Goal: Information Seeking & Learning: Learn about a topic

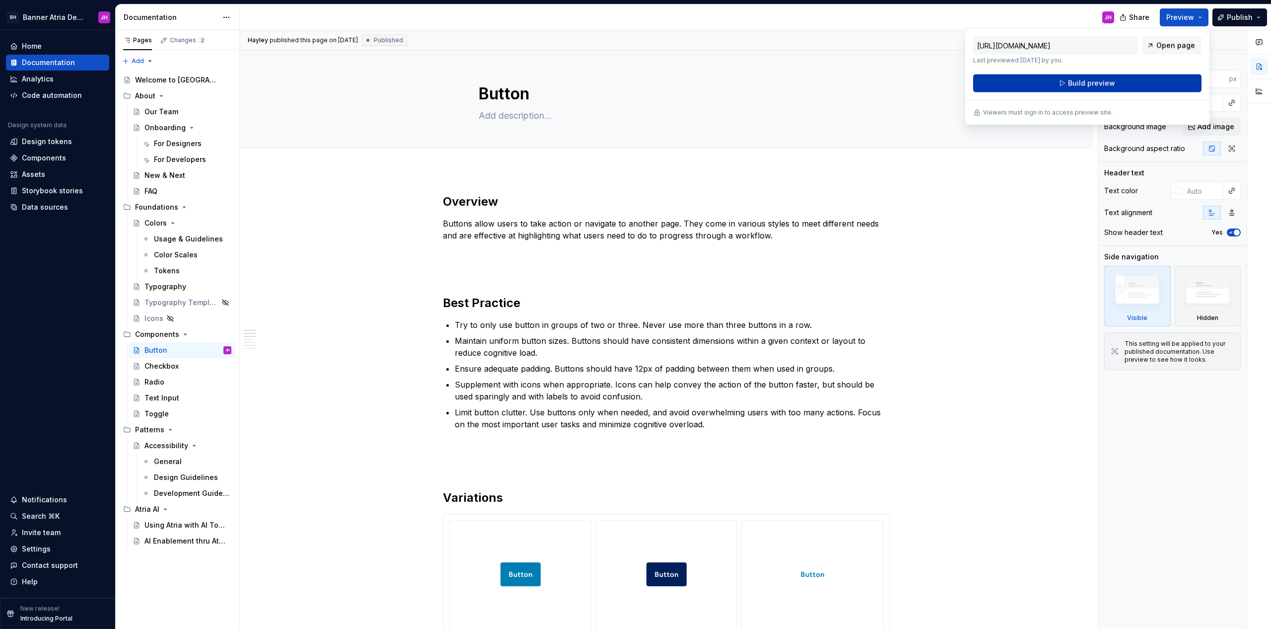
click at [1088, 83] on span "Build preview" at bounding box center [1091, 83] width 47 height 10
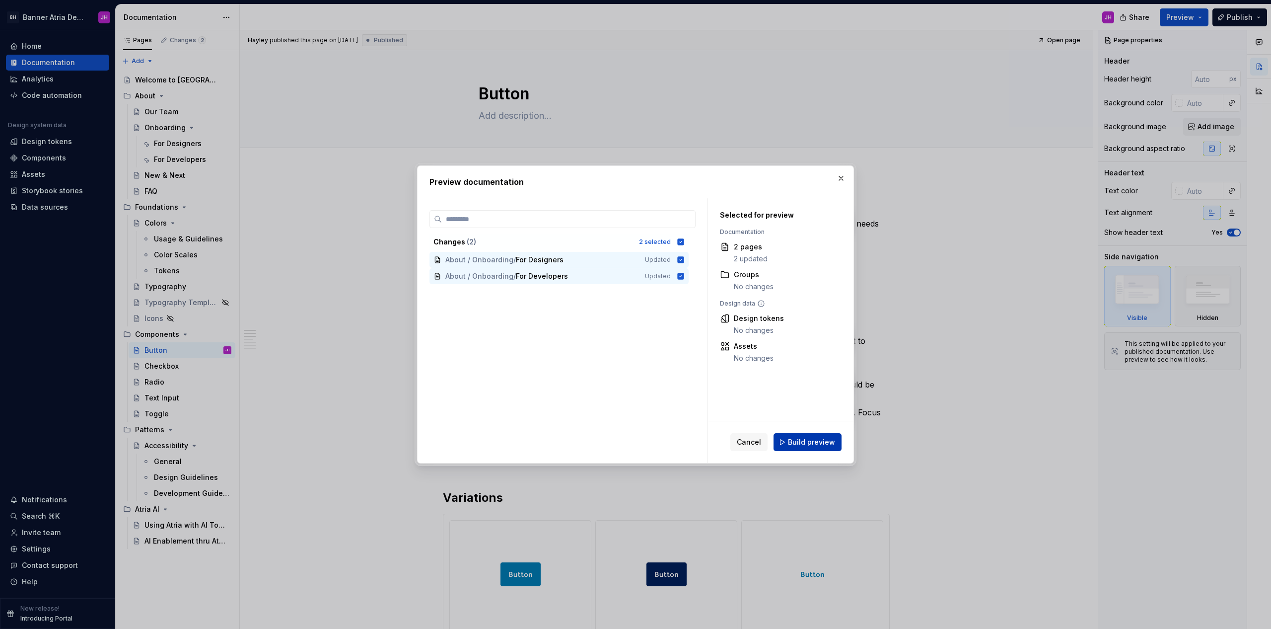
click at [812, 441] on span "Build preview" at bounding box center [811, 442] width 47 height 10
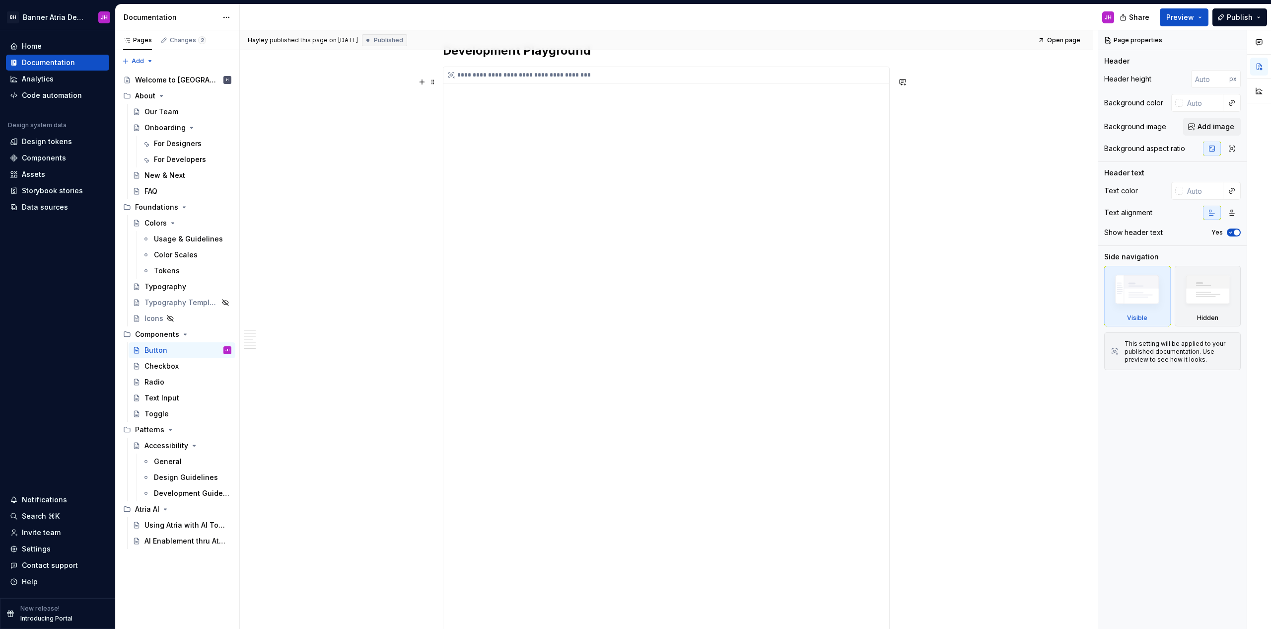
scroll to position [1505, 0]
type textarea "*"
click at [719, 17] on div "JH" at bounding box center [681, 17] width 882 height 26
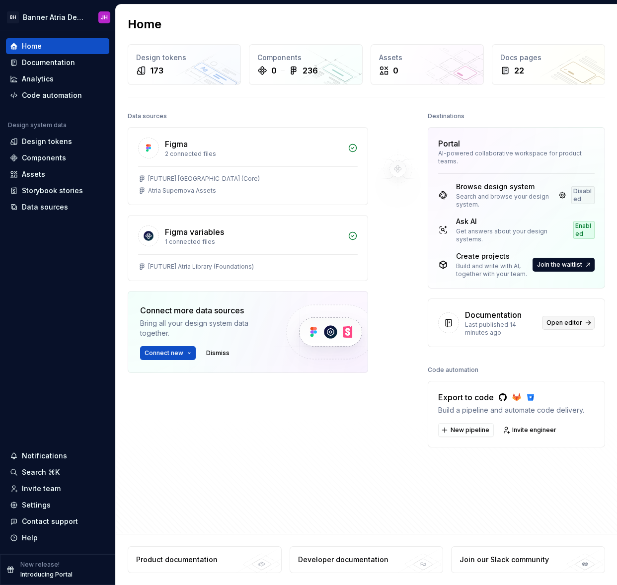
click at [571, 319] on span "Open editor" at bounding box center [564, 323] width 36 height 8
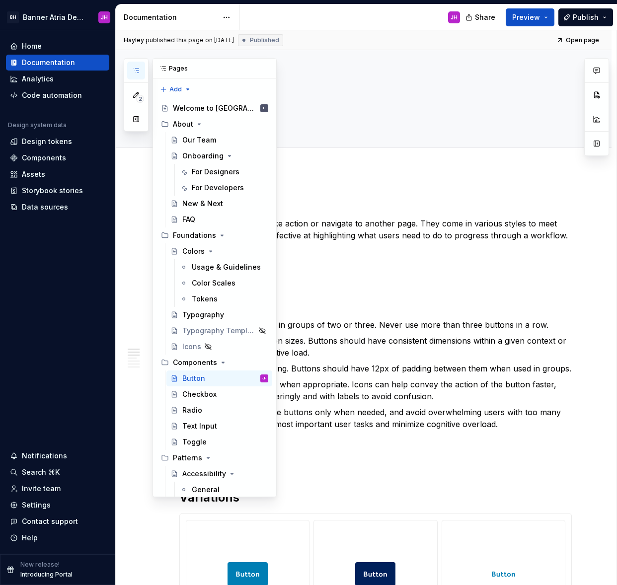
click at [141, 72] on button "button" at bounding box center [136, 71] width 18 height 18
click at [217, 394] on div "Checkbox" at bounding box center [225, 394] width 86 height 14
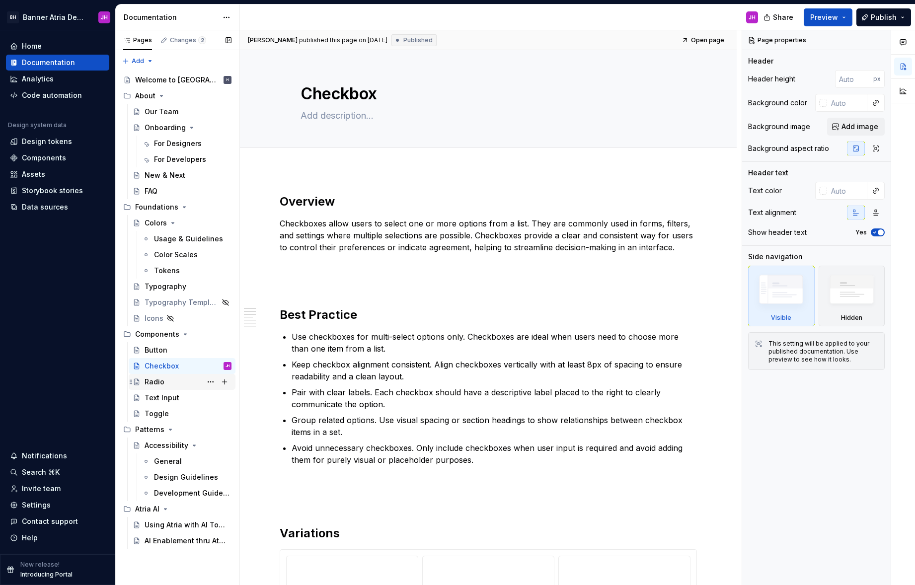
click at [182, 380] on div "Radio" at bounding box center [188, 382] width 87 height 14
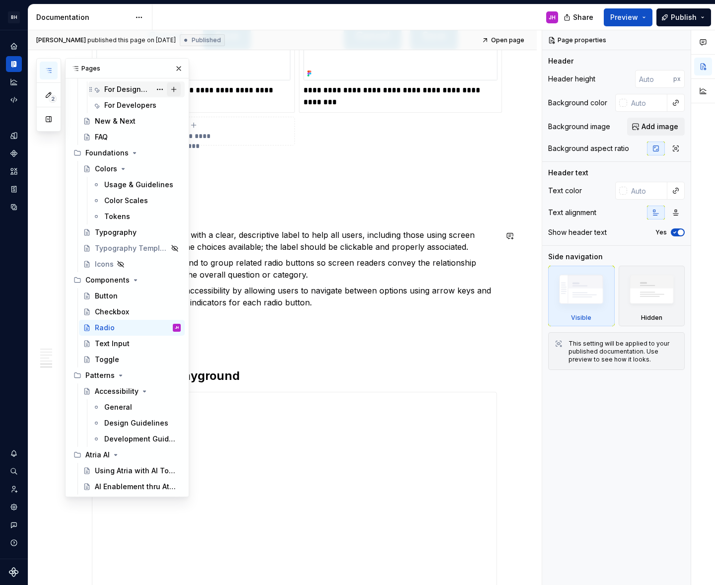
scroll to position [82, 0]
click at [179, 70] on button "button" at bounding box center [179, 69] width 14 height 14
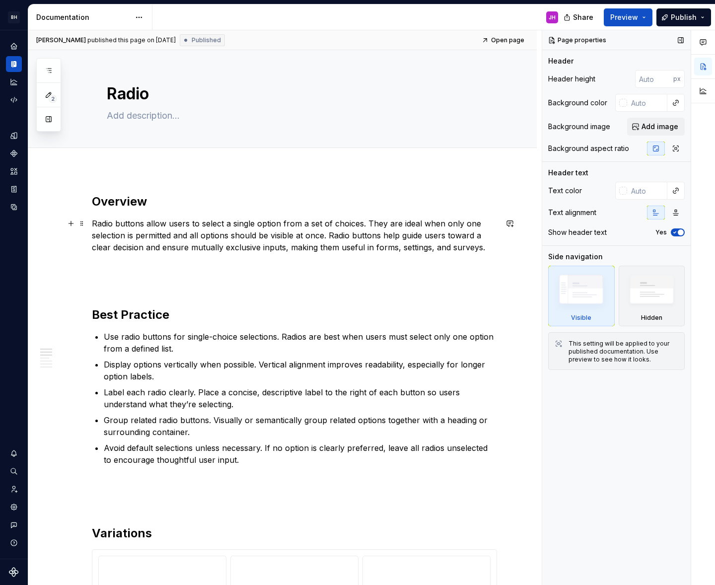
scroll to position [0, 0]
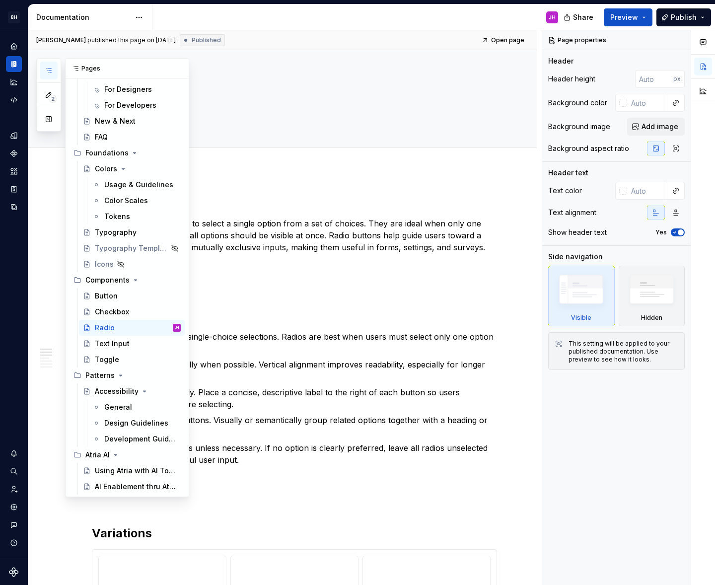
click at [48, 68] on icon "button" at bounding box center [49, 71] width 8 height 8
click at [182, 66] on button "button" at bounding box center [179, 69] width 14 height 14
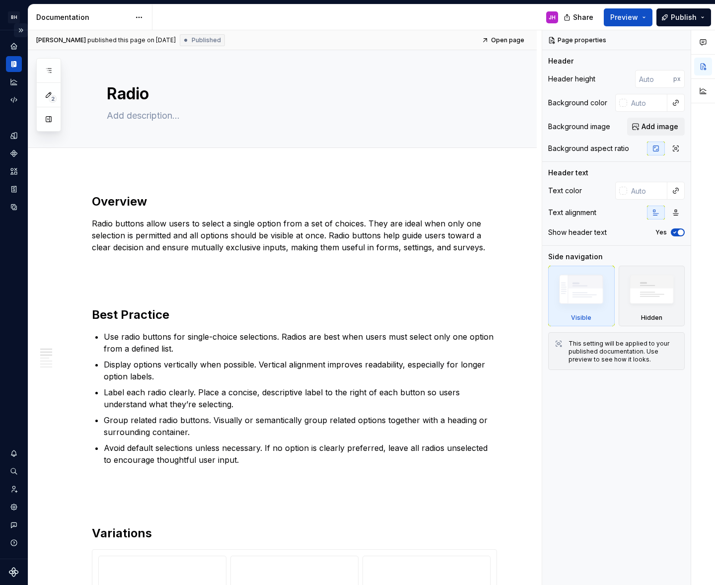
click at [22, 28] on button "Expand sidebar" at bounding box center [21, 30] width 14 height 14
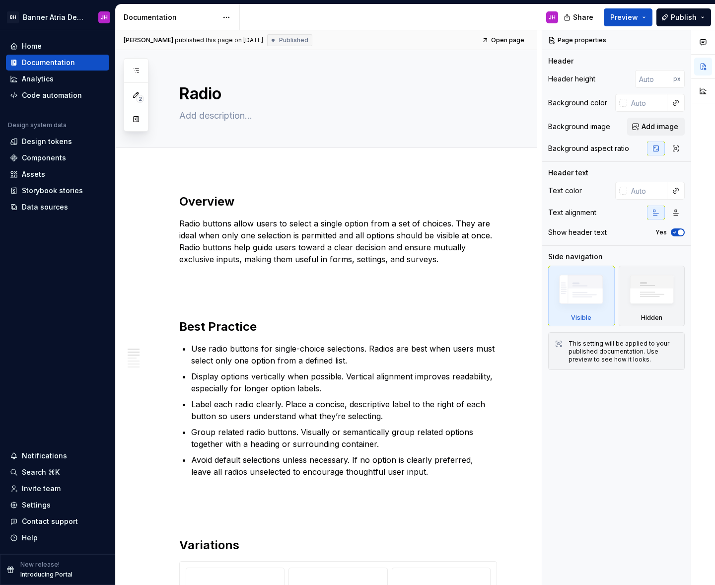
type textarea "*"
click at [231, 19] on html "BH Banner Atria Design System JH Home Documentation Analytics Code automation D…" at bounding box center [357, 292] width 715 height 585
click at [338, 26] on div "JH" at bounding box center [403, 17] width 326 height 26
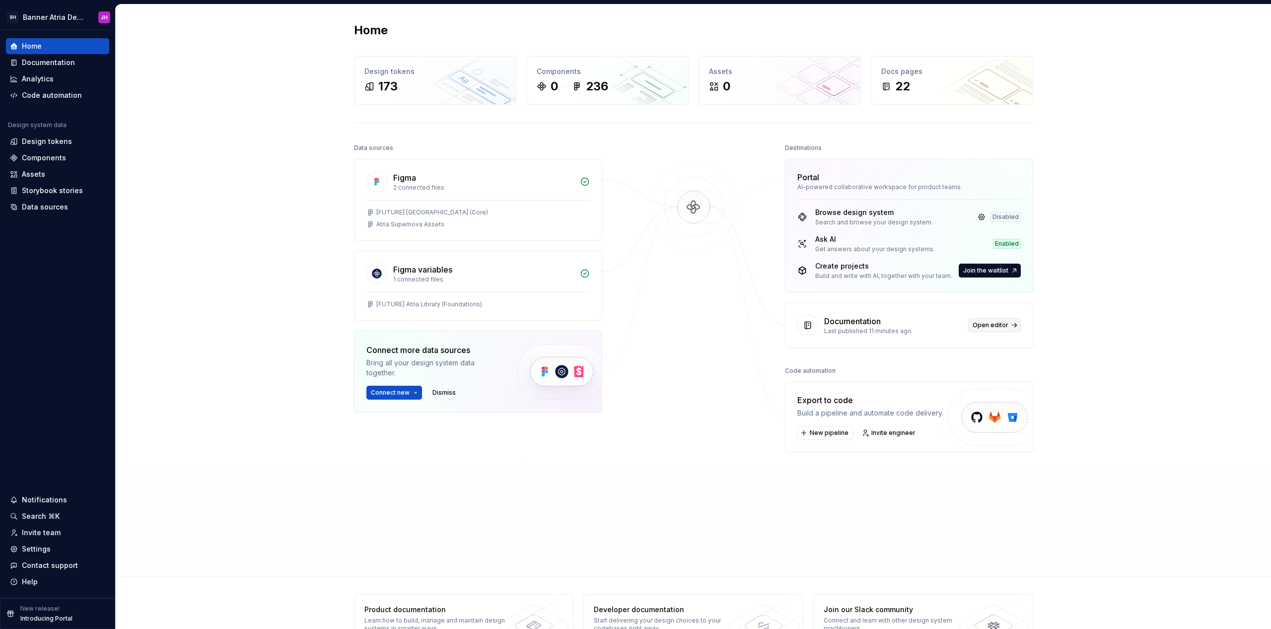
click at [996, 327] on span "Open editor" at bounding box center [991, 325] width 36 height 8
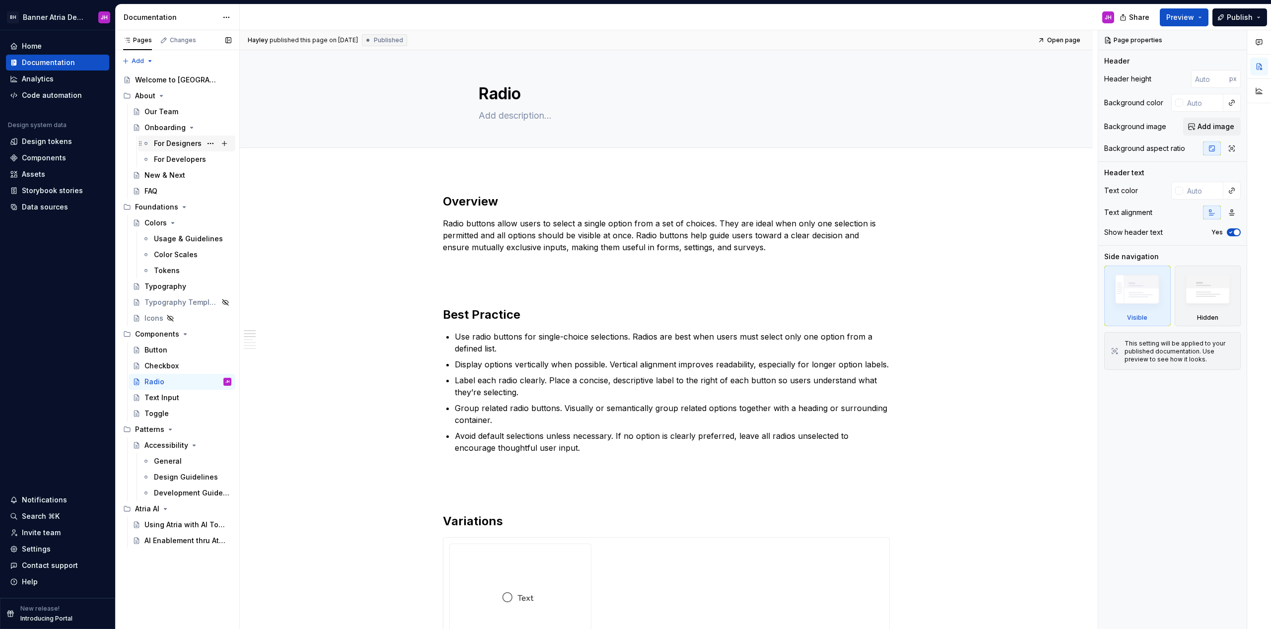
click at [174, 146] on div "For Designers" at bounding box center [178, 144] width 48 height 10
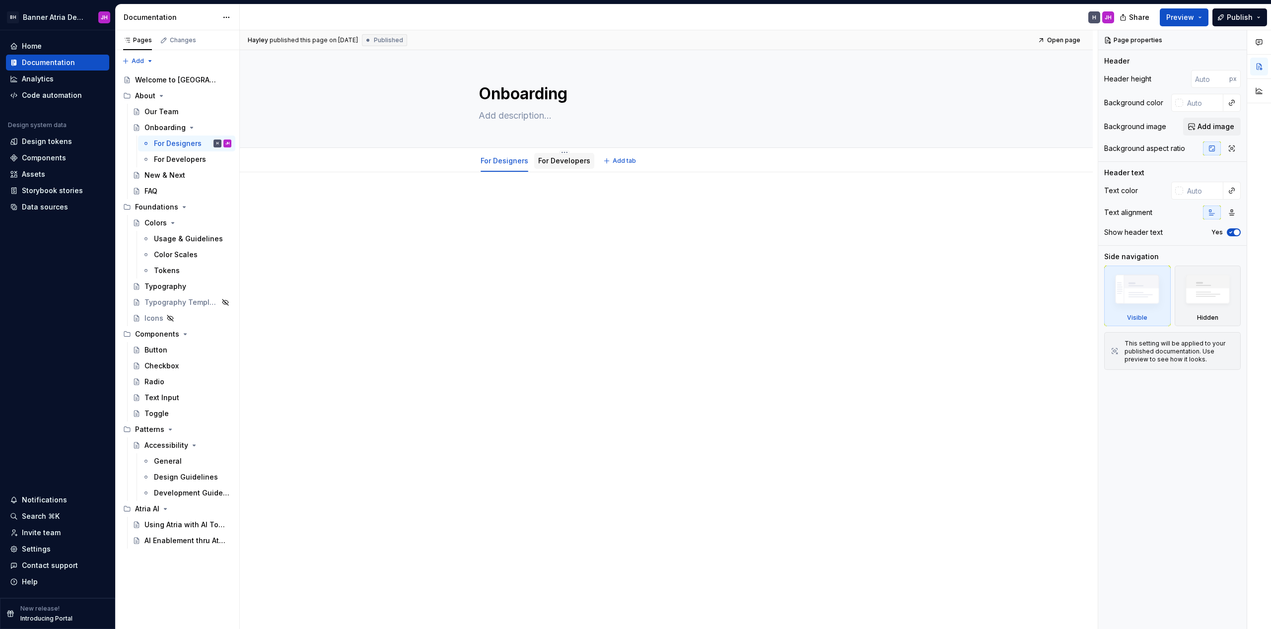
click at [554, 164] on link "For Developers" at bounding box center [564, 160] width 52 height 8
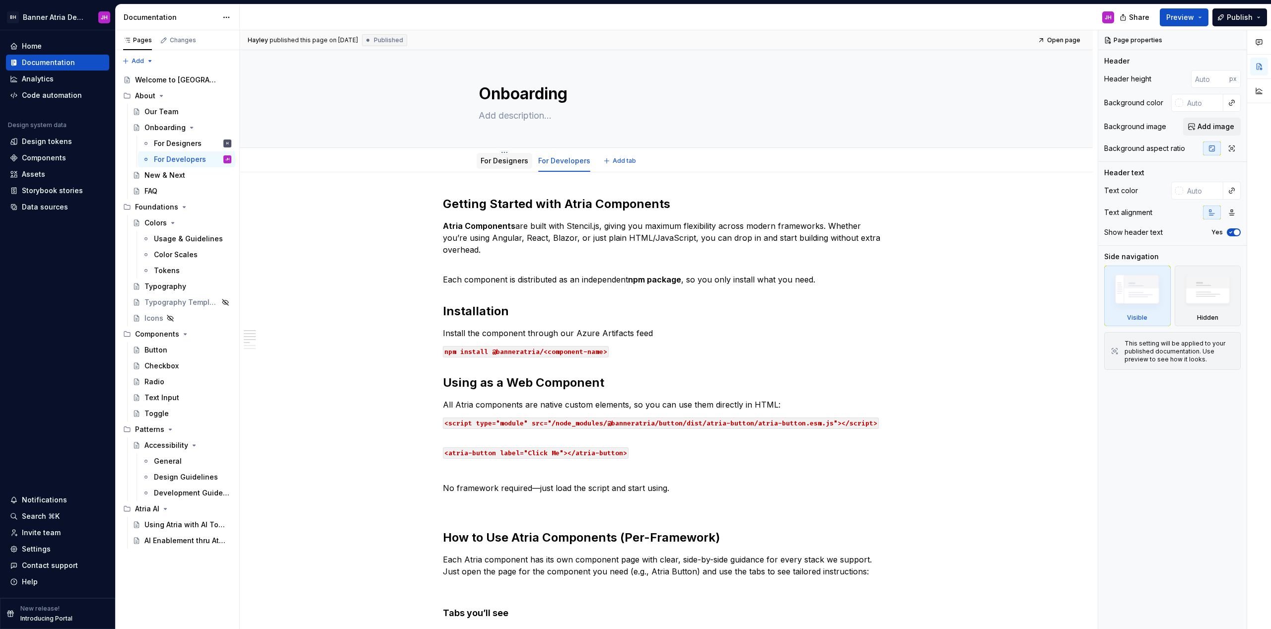
click at [521, 164] on link "For Designers" at bounding box center [505, 160] width 48 height 8
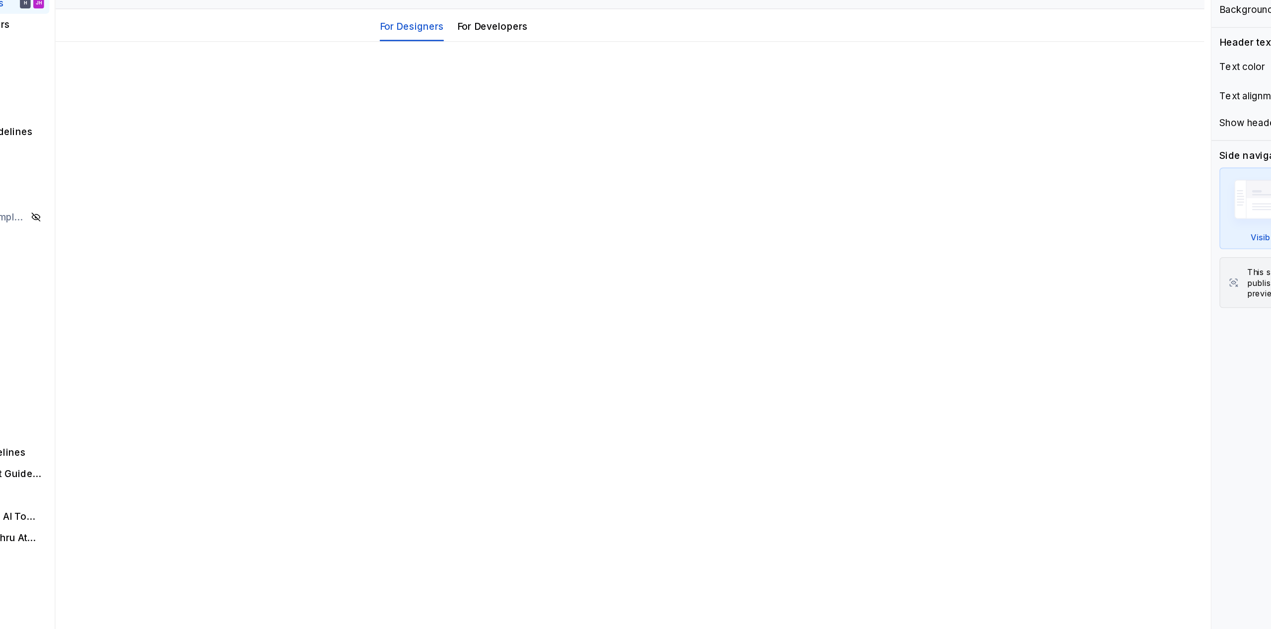
type textarea "*"
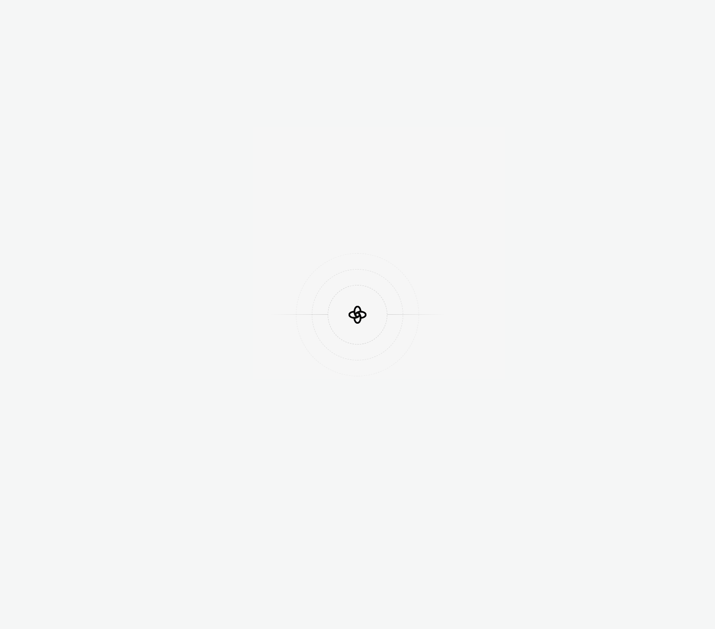
click at [508, 133] on div at bounding box center [357, 314] width 715 height 629
click at [510, 414] on div at bounding box center [357, 314] width 715 height 629
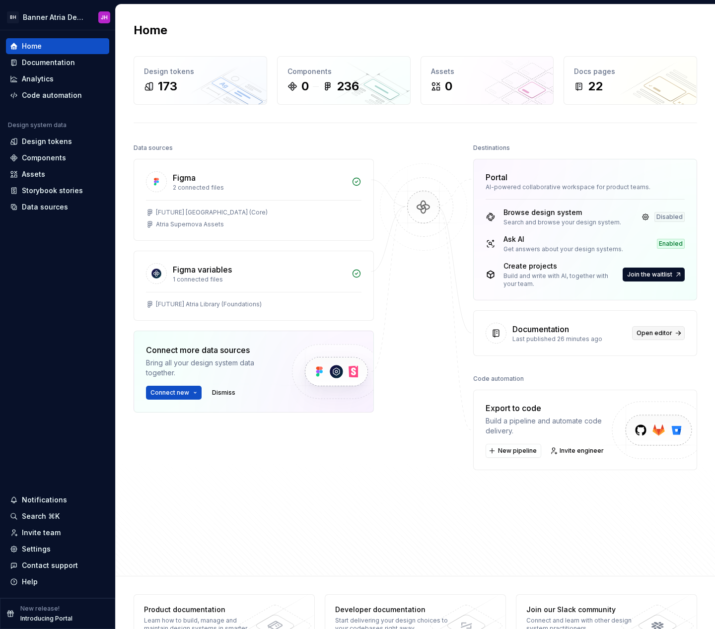
click at [661, 331] on span "Open editor" at bounding box center [655, 333] width 36 height 8
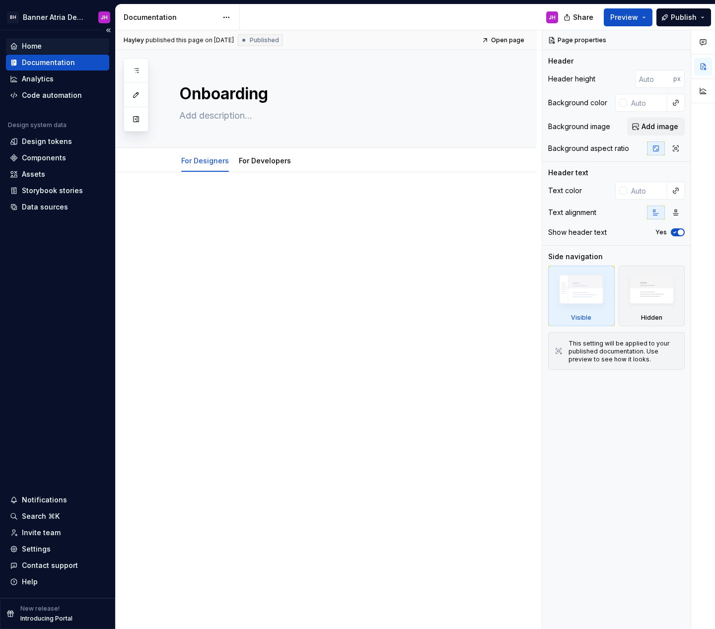
click at [52, 45] on div "Home" at bounding box center [57, 46] width 95 height 10
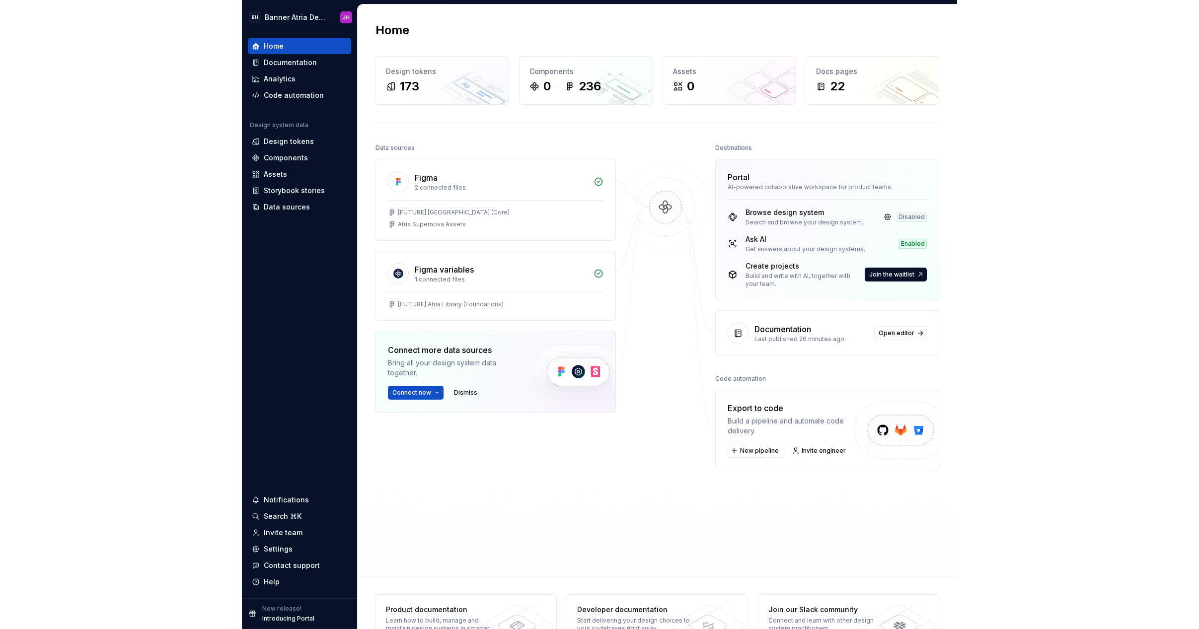
scroll to position [0, 0]
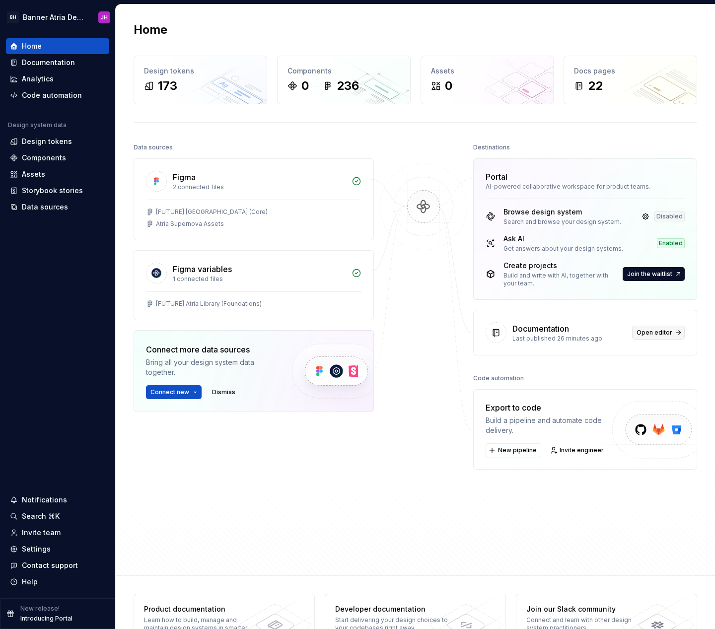
click at [670, 326] on div "Documentation Last published 26 minutes ago Open editor" at bounding box center [585, 332] width 223 height 45
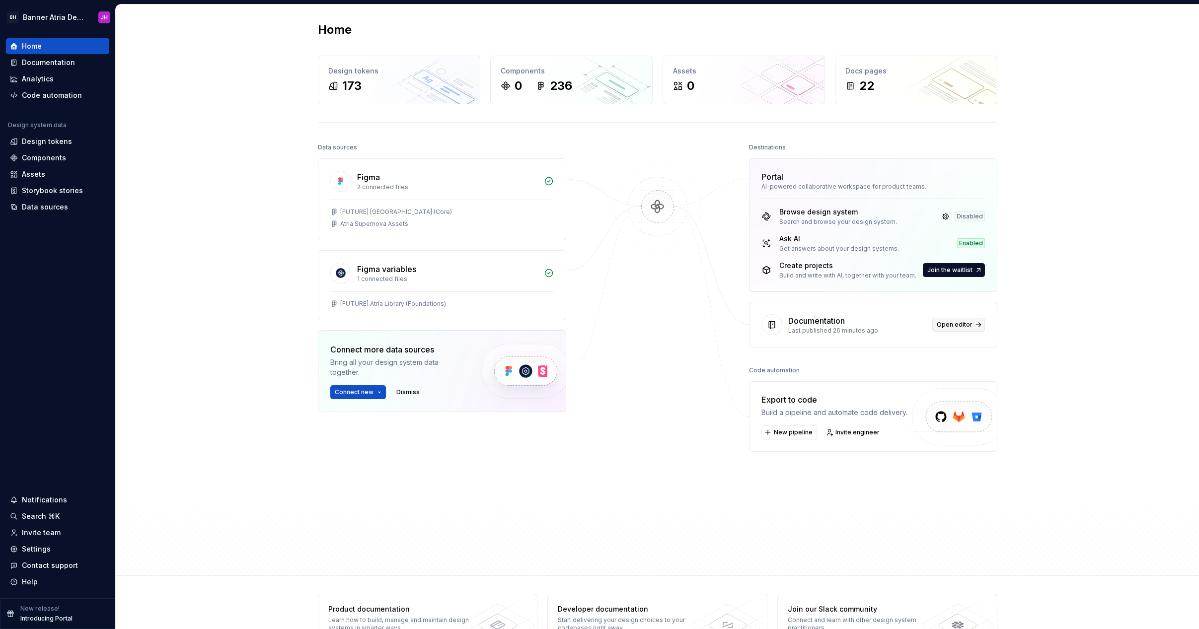
click at [715, 324] on span "Open editor" at bounding box center [955, 325] width 36 height 8
click at [715, 323] on span "Open editor" at bounding box center [955, 325] width 36 height 8
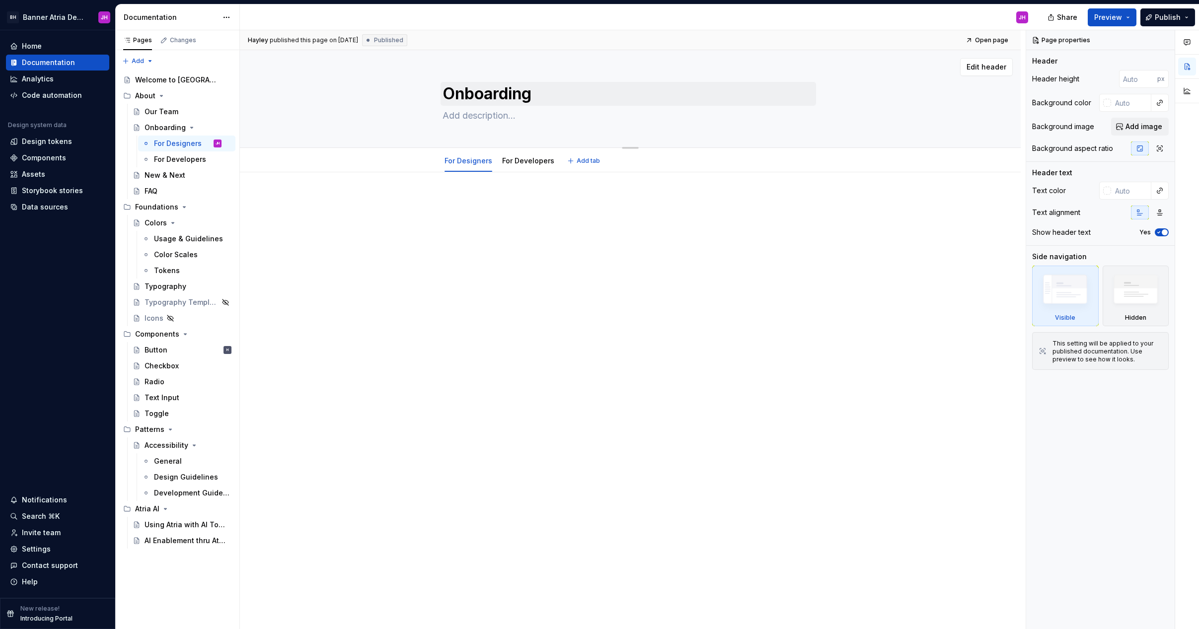
type textarea "*"
click at [186, 239] on div "Usage & Guidelines" at bounding box center [178, 239] width 48 height 10
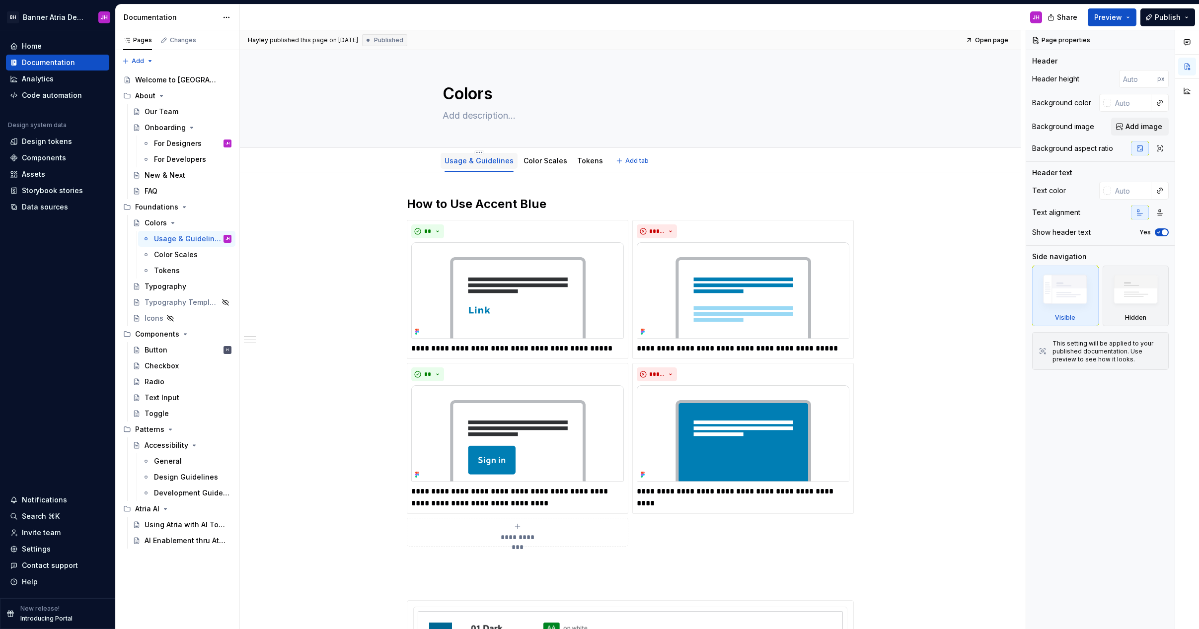
drag, startPoint x: 549, startPoint y: 164, endPoint x: 505, endPoint y: 162, distance: 43.7
click at [549, 164] on link "Color Scales" at bounding box center [545, 160] width 44 height 8
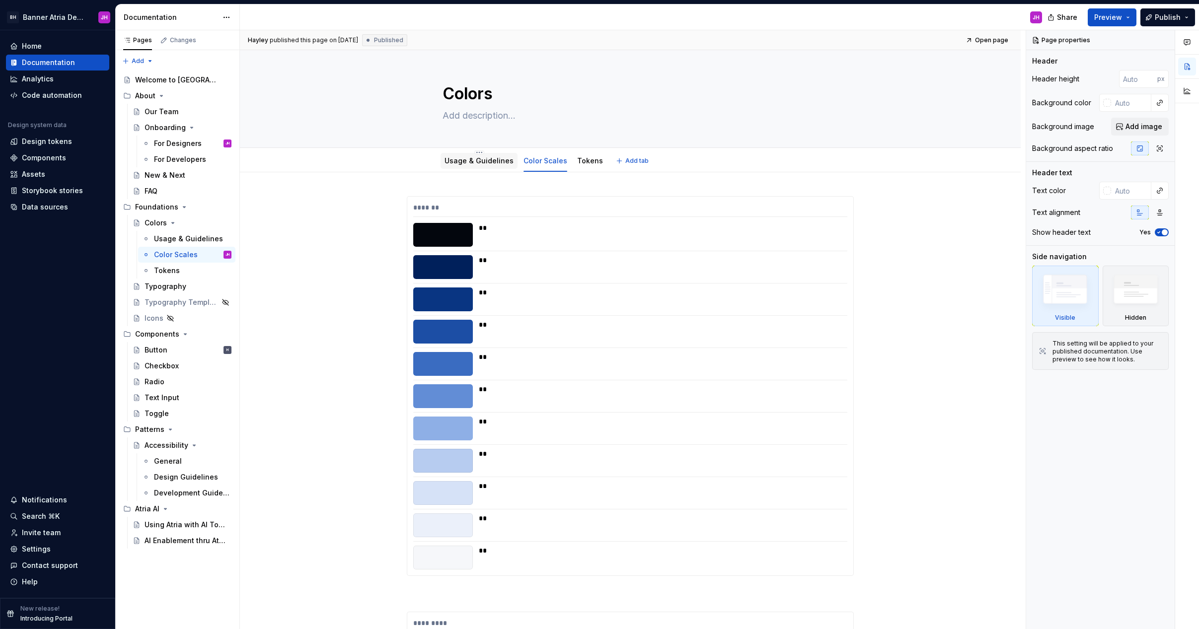
click at [502, 162] on link "Usage & Guidelines" at bounding box center [478, 160] width 69 height 8
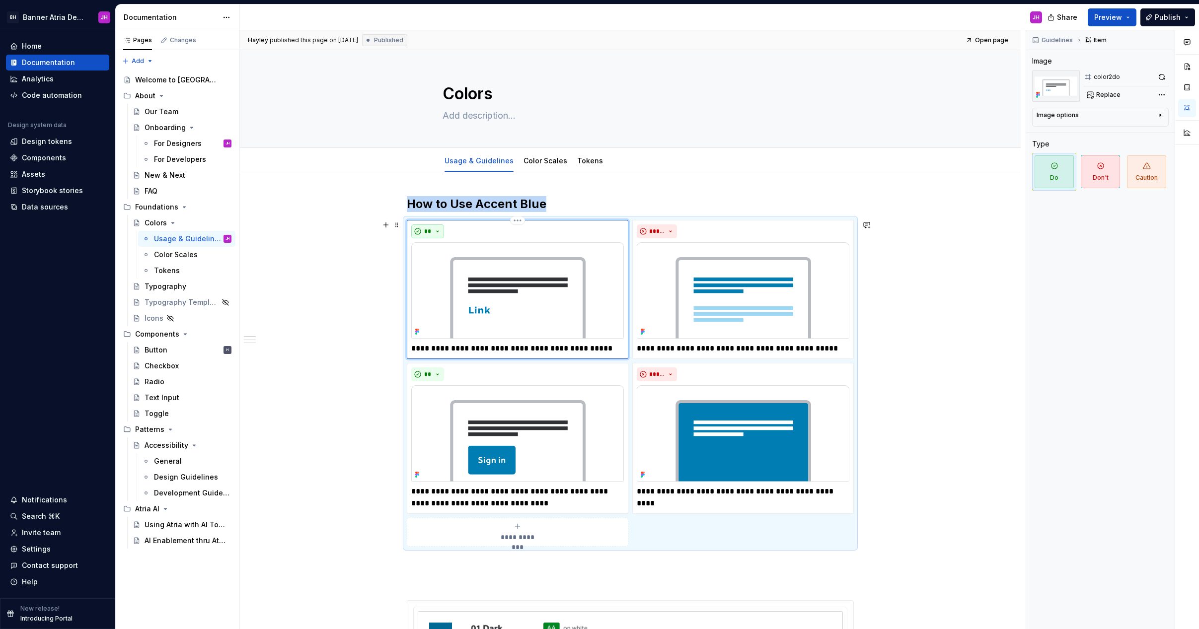
drag, startPoint x: 438, startPoint y: 228, endPoint x: 441, endPoint y: 233, distance: 6.0
click at [438, 229] on button "**" at bounding box center [427, 231] width 33 height 14
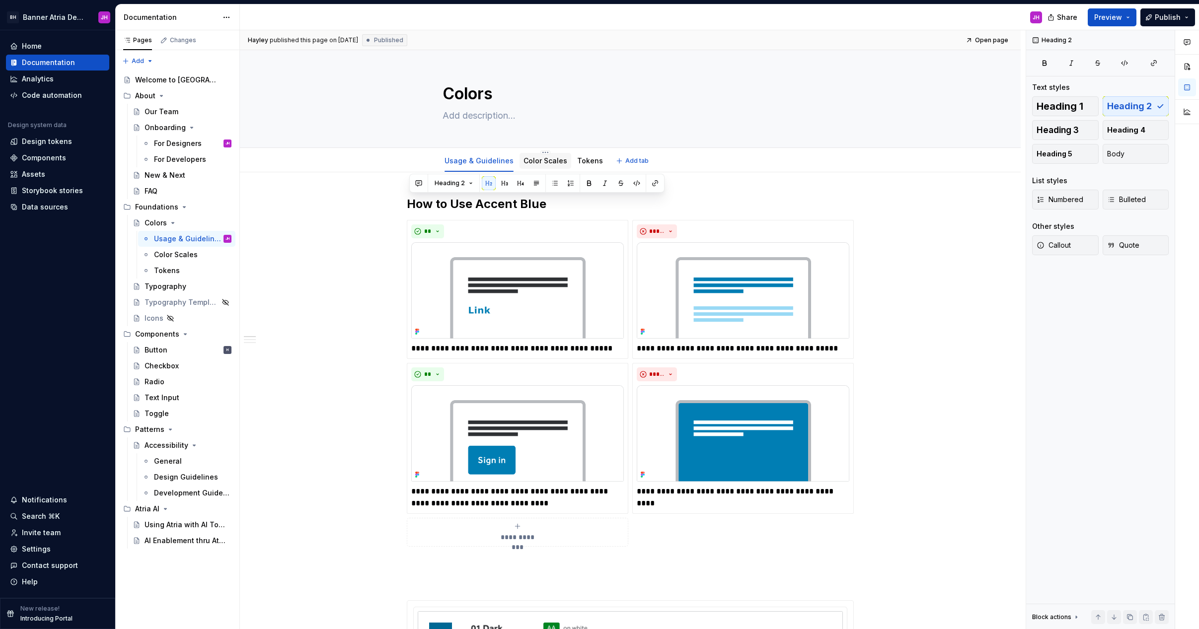
click at [543, 165] on div "Color Scales" at bounding box center [545, 161] width 44 height 10
click at [544, 163] on link "Color Scales" at bounding box center [545, 160] width 44 height 8
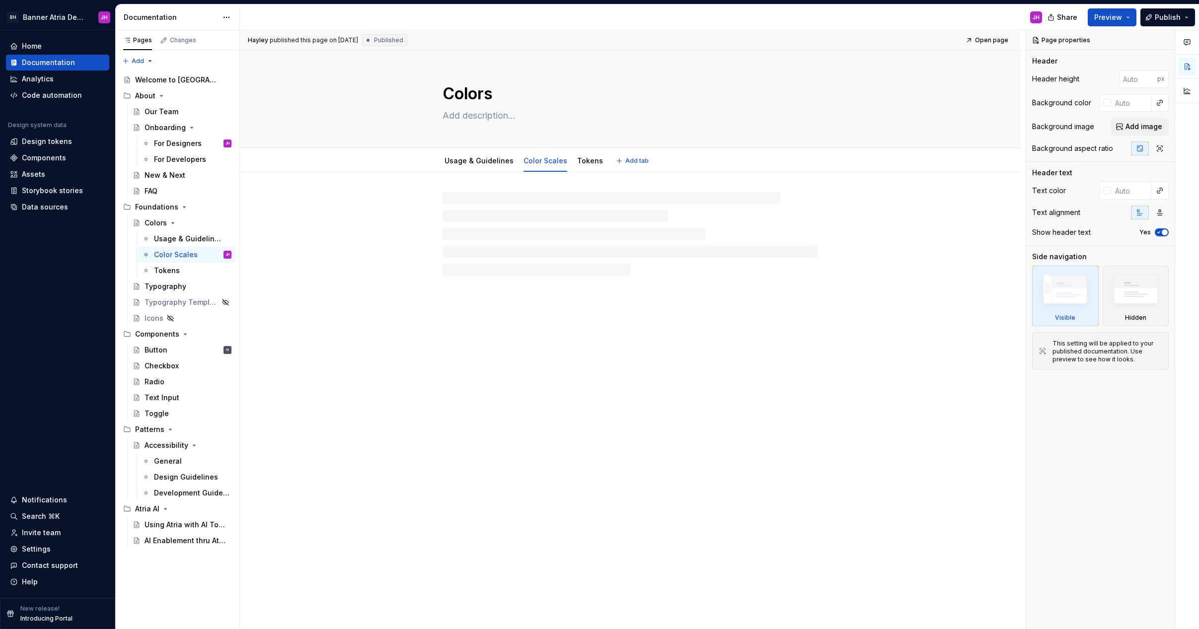
click at [594, 97] on textarea "Colors" at bounding box center [627, 94] width 375 height 24
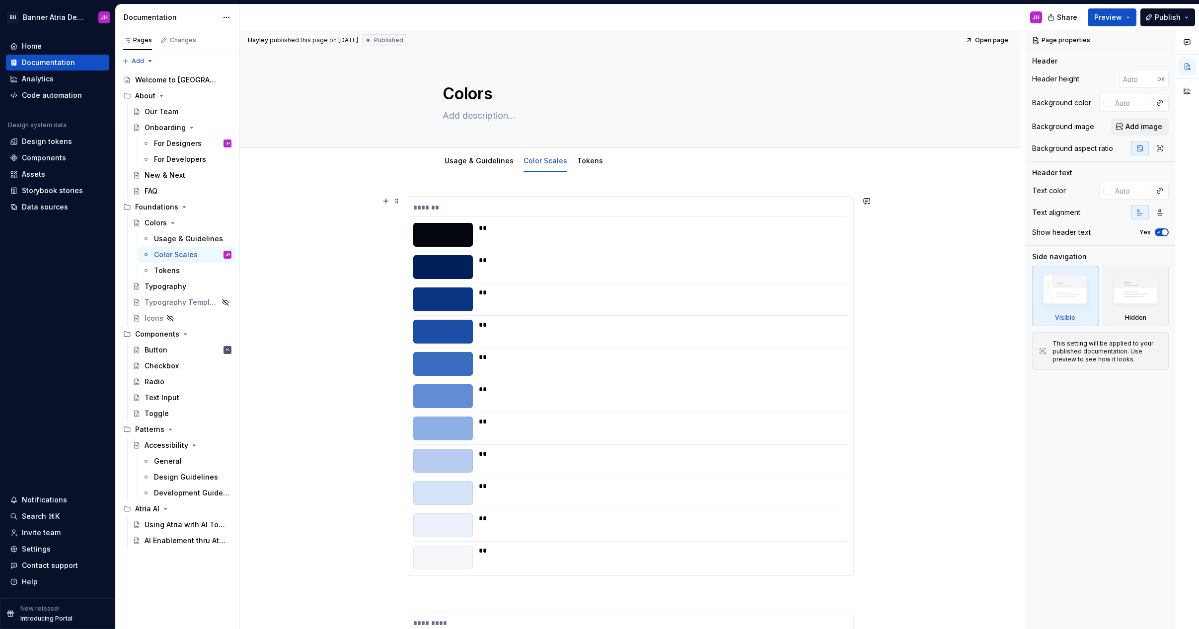
click at [465, 235] on div at bounding box center [443, 235] width 60 height 24
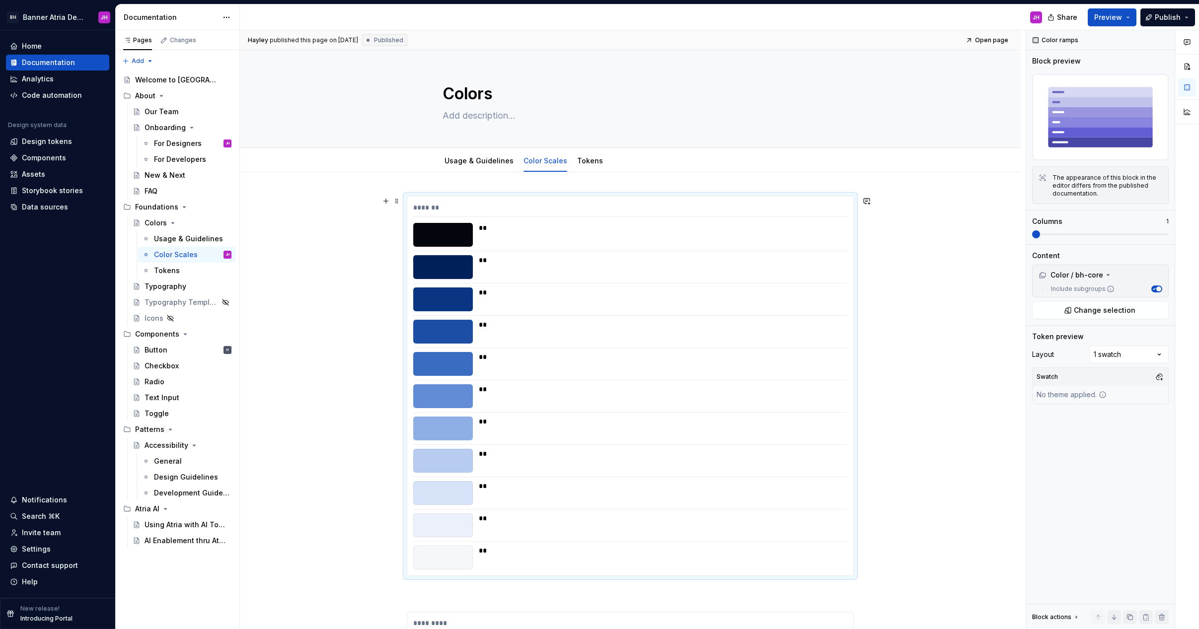
scroll to position [5, 0]
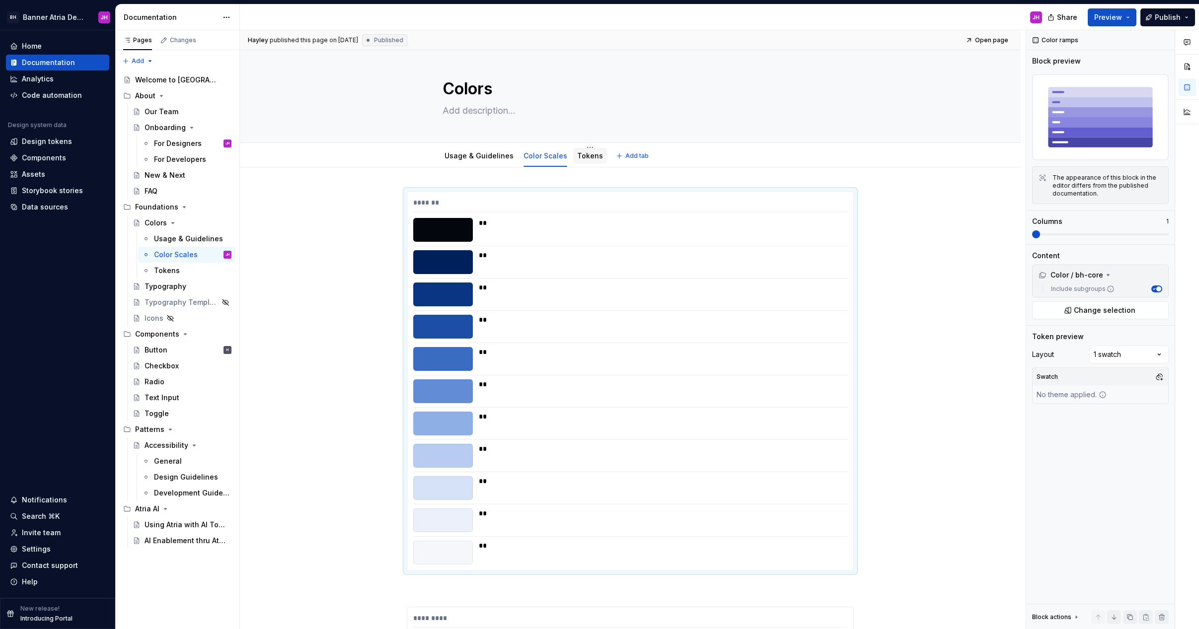
click at [585, 161] on div "Tokens" at bounding box center [590, 156] width 26 height 12
click at [581, 159] on div "Tokens" at bounding box center [590, 156] width 26 height 10
click at [555, 157] on link "Color Scales" at bounding box center [545, 154] width 44 height 8
click at [503, 157] on link "Usage & Guidelines" at bounding box center [478, 154] width 69 height 8
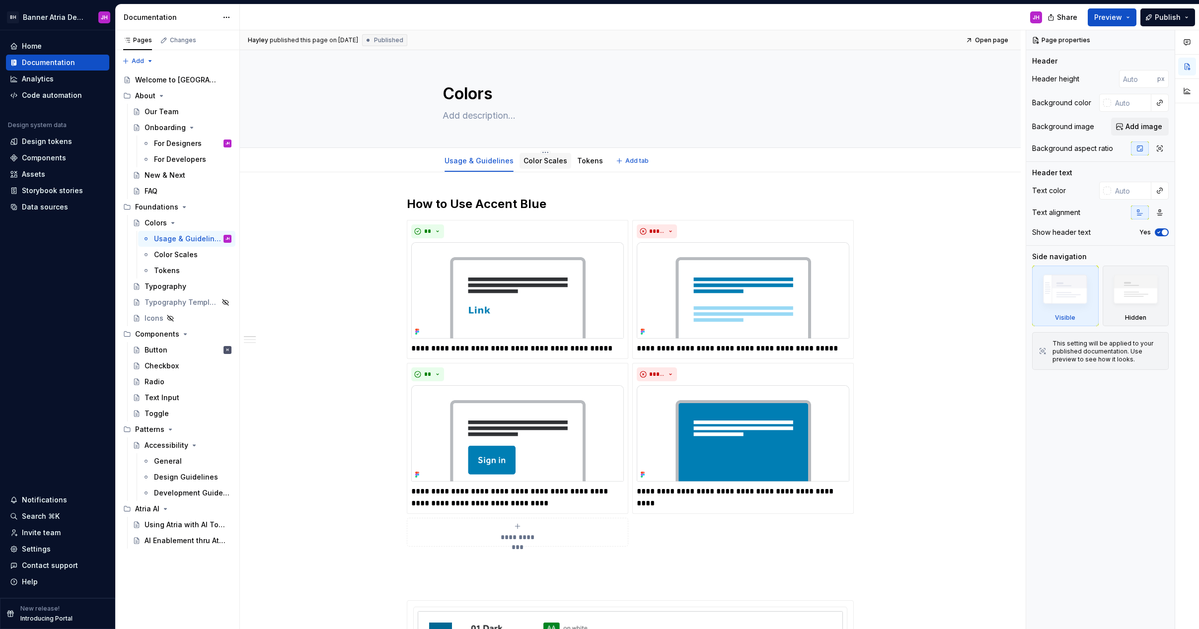
click at [538, 161] on link "Color Scales" at bounding box center [545, 160] width 44 height 8
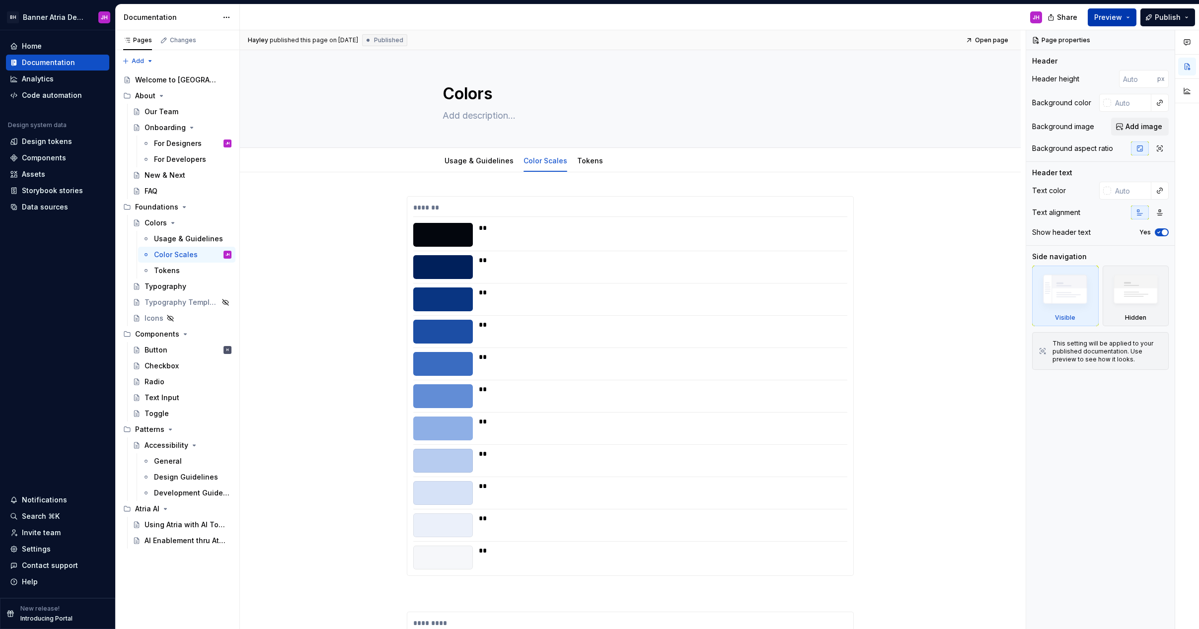
click at [1115, 20] on span "Preview" at bounding box center [1108, 17] width 28 height 10
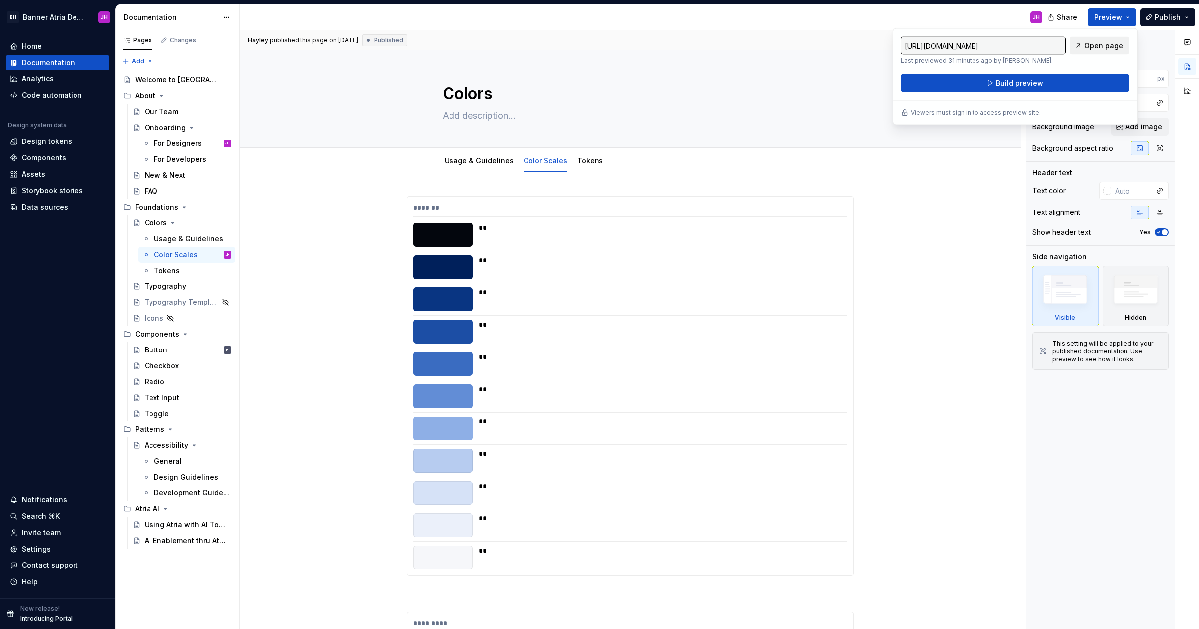
click at [1091, 47] on span "Open page" at bounding box center [1103, 46] width 39 height 10
type textarea "*"
